Goal: Book appointment/travel/reservation

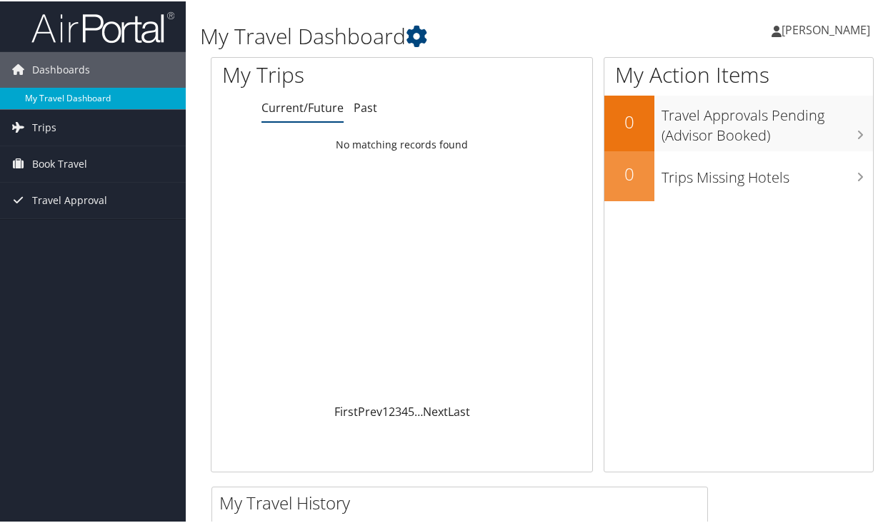
click at [46, 97] on link "My Travel Dashboard" at bounding box center [93, 96] width 186 height 21
click at [66, 162] on span "Book Travel" at bounding box center [59, 163] width 55 height 36
click at [45, 126] on span "Trips" at bounding box center [44, 127] width 24 height 36
click at [55, 161] on span "Book Travel" at bounding box center [59, 163] width 55 height 36
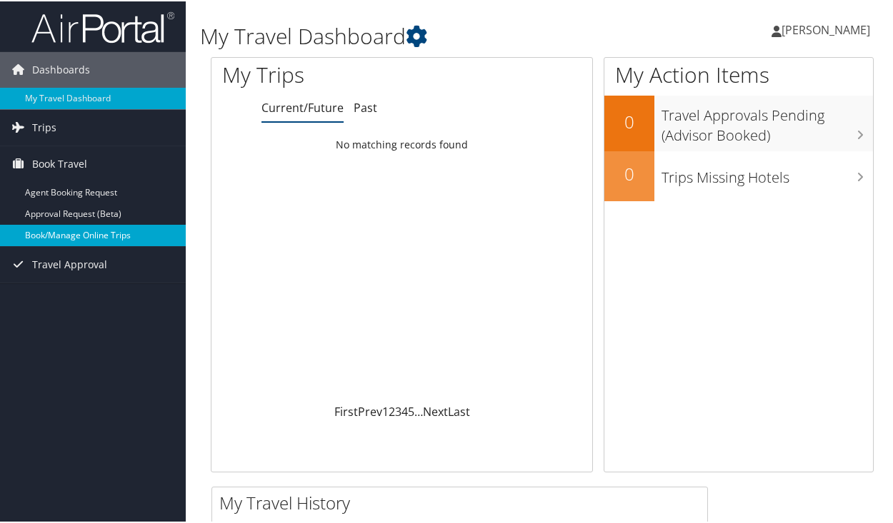
click at [68, 239] on link "Book/Manage Online Trips" at bounding box center [93, 234] width 186 height 21
